Goal: Task Accomplishment & Management: Manage account settings

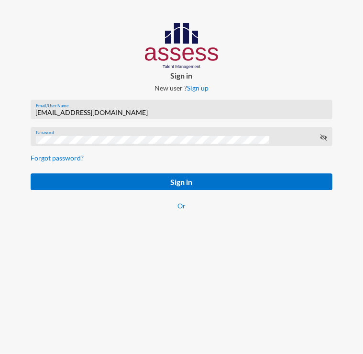
click at [101, 114] on input "[EMAIL_ADDRESS][DOMAIN_NAME]" at bounding box center [182, 113] width 292 height 8
click at [100, 112] on input "[EMAIL_ADDRESS][DOMAIN_NAME]" at bounding box center [182, 113] width 292 height 8
paste input "SPLSS1051471983"
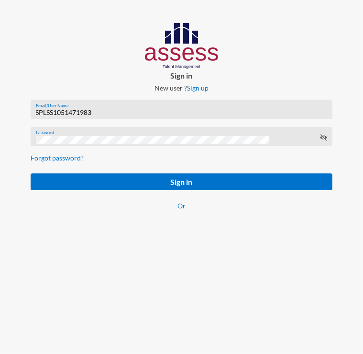
type input "SPLSS1051471983"
click at [66, 144] on div "Password" at bounding box center [182, 139] width 292 height 14
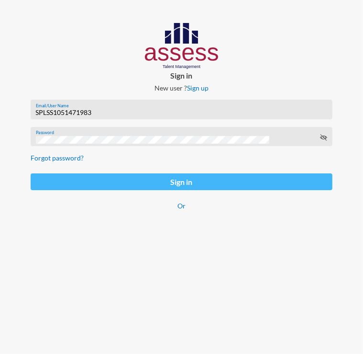
click at [36, 189] on button "Sign in" at bounding box center [182, 181] width 302 height 17
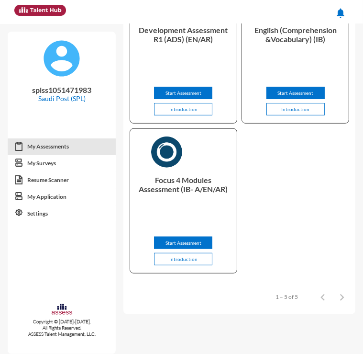
scroll to position [249, 0]
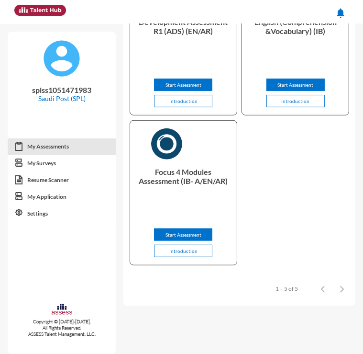
click at [54, 58] on img at bounding box center [62, 58] width 38 height 38
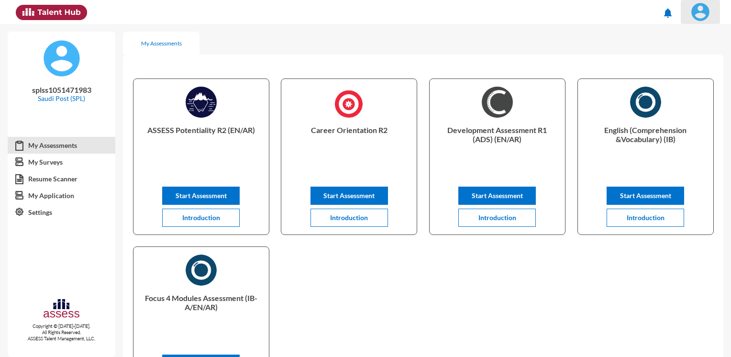
click at [698, 13] on img at bounding box center [700, 11] width 19 height 19
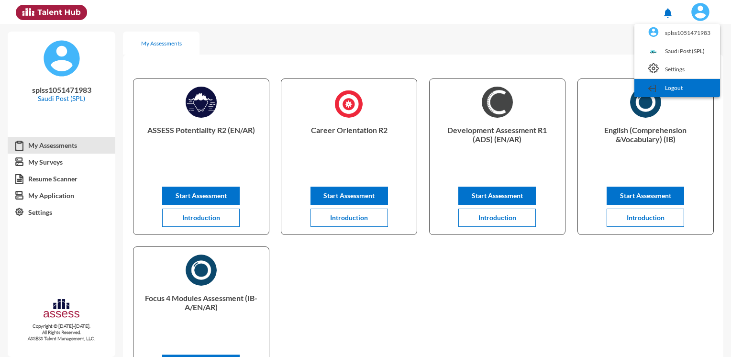
click at [655, 88] on img at bounding box center [652, 89] width 8 height 8
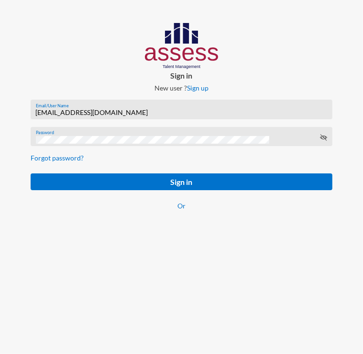
click at [82, 115] on input "[EMAIL_ADDRESS][DOMAIN_NAME]" at bounding box center [182, 113] width 292 height 8
click at [87, 109] on div "ahhalbalawi@Splonline.com.sa Email/User Name" at bounding box center [182, 111] width 292 height 14
click at [86, 110] on input "[EMAIL_ADDRESS][DOMAIN_NAME]" at bounding box center [182, 113] width 292 height 8
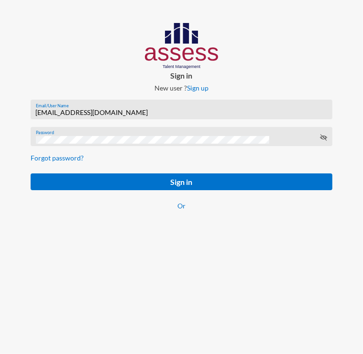
click at [86, 110] on input "[EMAIL_ADDRESS][DOMAIN_NAME]" at bounding box center [182, 113] width 292 height 8
paste input "SPLSS2519140517"
type input "SPLSS2519140517"
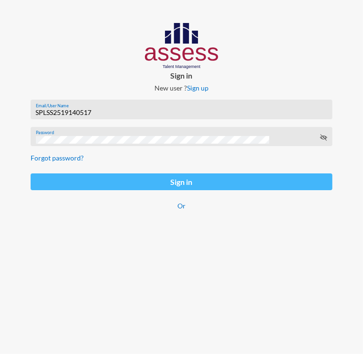
click at [40, 178] on button "Sign in" at bounding box center [182, 181] width 302 height 17
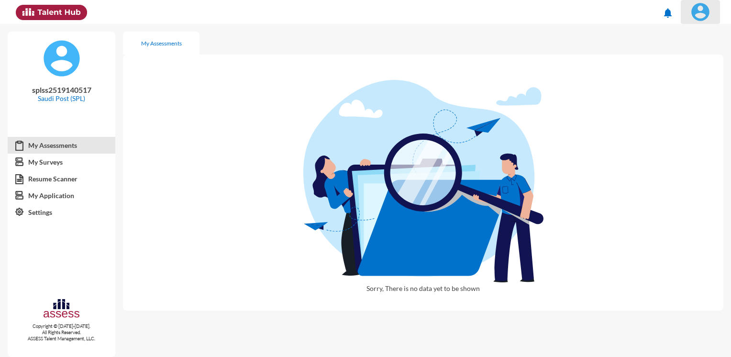
click at [703, 11] on img at bounding box center [700, 11] width 19 height 19
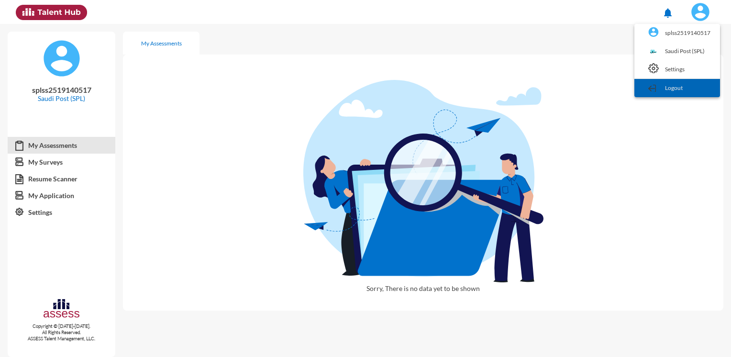
click at [680, 89] on link "Logout" at bounding box center [677, 88] width 76 height 18
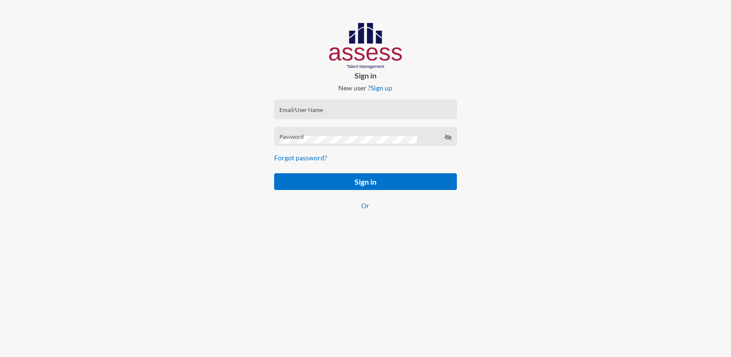
type input "[EMAIL_ADDRESS][DOMAIN_NAME]"
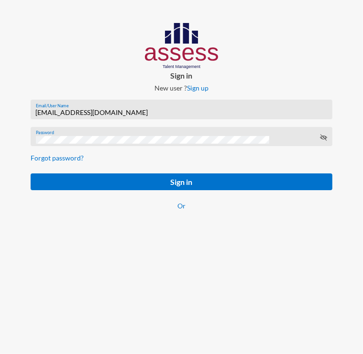
click at [62, 112] on input "[EMAIL_ADDRESS][DOMAIN_NAME]" at bounding box center [182, 113] width 292 height 8
paste input "SPLSS1005587231"
type input "SPLSS1005587231"
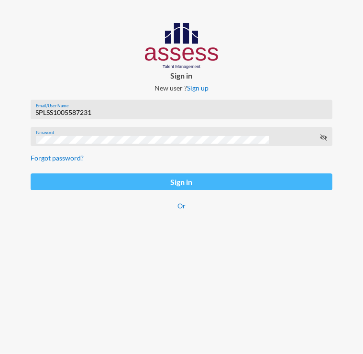
click at [42, 180] on button "Sign in" at bounding box center [182, 181] width 302 height 17
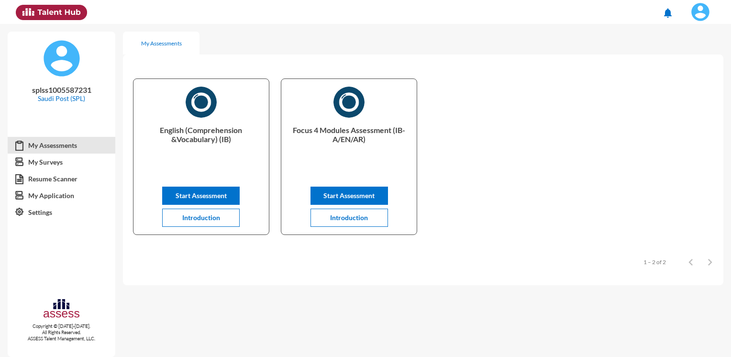
click at [363, 11] on img at bounding box center [700, 11] width 19 height 19
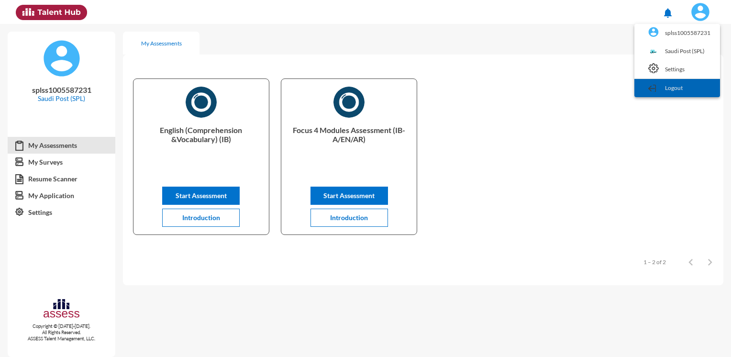
click at [363, 93] on link "Logout" at bounding box center [677, 88] width 76 height 18
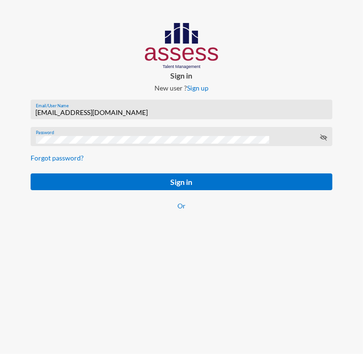
click at [71, 112] on input "[EMAIL_ADDRESS][DOMAIN_NAME]" at bounding box center [182, 113] width 292 height 8
paste input "basalghamdi091105"
type input "basalghamdi091105"
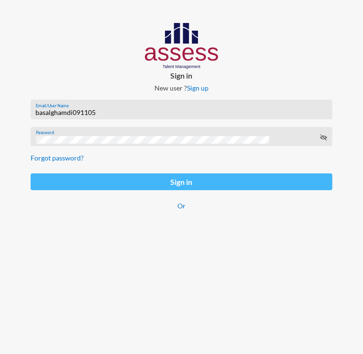
click at [38, 179] on button "Sign in" at bounding box center [182, 181] width 302 height 17
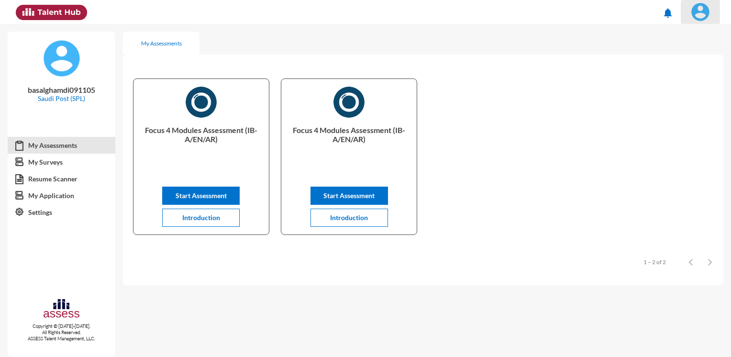
click at [363, 17] on img at bounding box center [700, 11] width 19 height 19
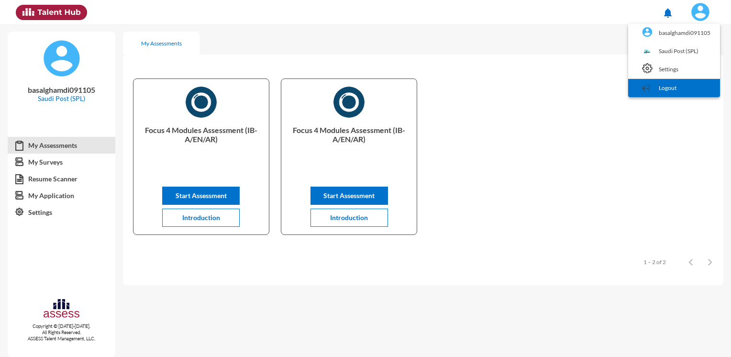
click at [363, 85] on link "Logout" at bounding box center [674, 88] width 82 height 18
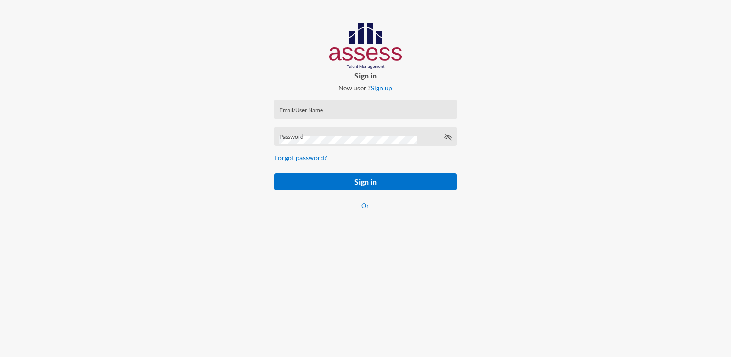
type input "[EMAIL_ADDRESS][DOMAIN_NAME]"
